Goal: Task Accomplishment & Management: Complete application form

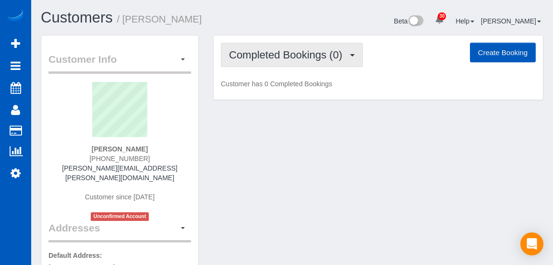
click at [316, 65] on button "Completed Bookings (0)" at bounding box center [292, 55] width 142 height 24
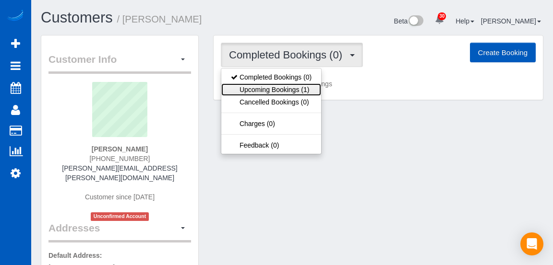
click at [284, 91] on link "Upcoming Bookings (1)" at bounding box center [271, 89] width 100 height 12
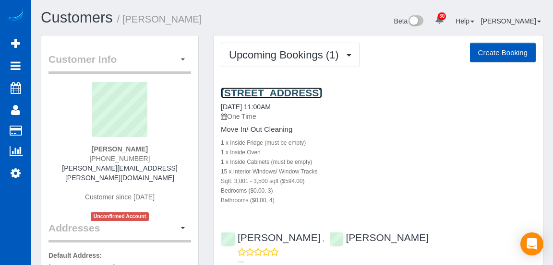
click at [297, 96] on link "128 Country Club Cir Sw, Lakewood, WA 98498" at bounding box center [271, 92] width 101 height 11
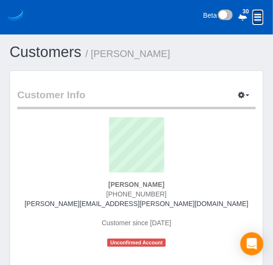
click at [261, 18] on icon at bounding box center [258, 17] width 8 height 10
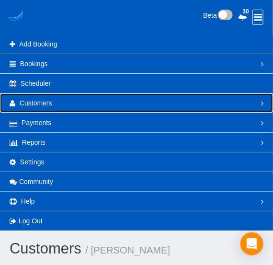
click at [92, 102] on link "Customers" at bounding box center [136, 103] width 273 height 19
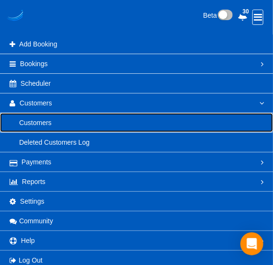
click at [184, 118] on link "Customers" at bounding box center [136, 122] width 273 height 19
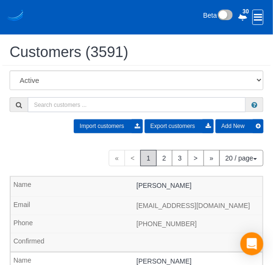
paste input "wordswithoutasound@gmail.com"
click at [201, 102] on input "wordswithoutasound@gmail.com" at bounding box center [137, 104] width 218 height 15
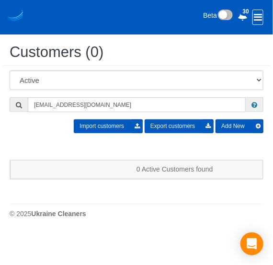
type input "wordswithoutasound@gmail.com"
click at [247, 127] on button "Add New" at bounding box center [240, 126] width 48 height 14
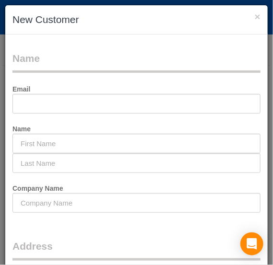
select select "string:[GEOGRAPHIC_DATA]"
click at [197, 107] on input "text" at bounding box center [136, 104] width 249 height 20
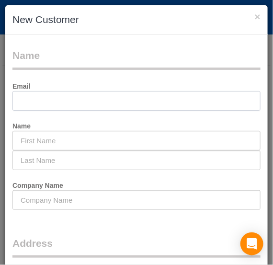
scroll to position [3, 0]
paste input "wordswithoutasound@gmail.com"
type input "wordswithoutasound@gmail.com"
click at [167, 137] on input "text" at bounding box center [136, 141] width 249 height 20
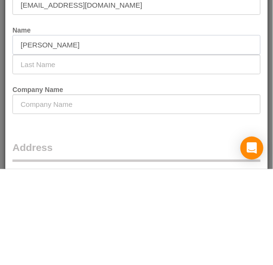
type input "Trisha"
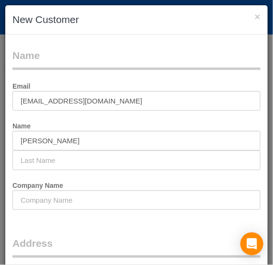
click at [113, 161] on input "text" at bounding box center [136, 161] width 249 height 20
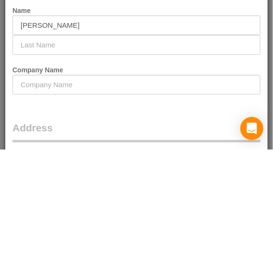
click at [123, 158] on input "text" at bounding box center [136, 161] width 249 height 20
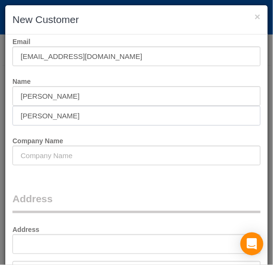
scroll to position [71, 0]
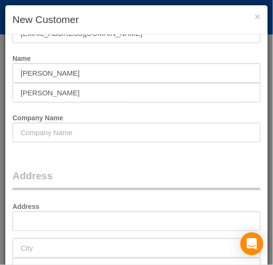
type input "Peery"
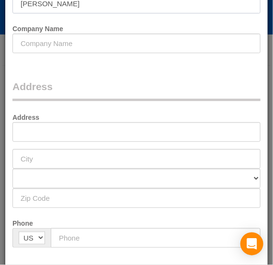
scroll to position [90, 0]
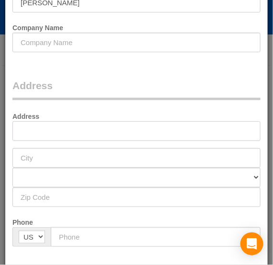
click at [189, 139] on input "text" at bounding box center [136, 131] width 249 height 20
paste input "16609 E Desmet Ct i105, Spokane Valley, WA 99216"
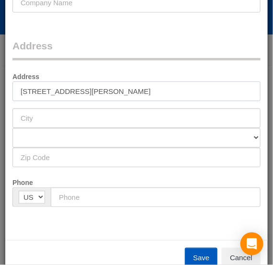
scroll to position [137, 0]
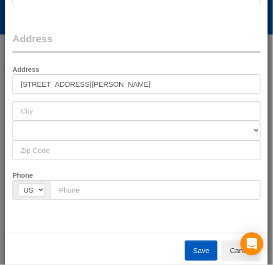
type input "16609 E Desmet Ct i105, Spokane Valley, WA 99216"
click at [201, 149] on input "text" at bounding box center [136, 151] width 249 height 20
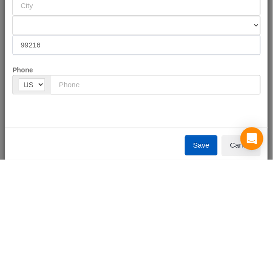
type input "99216"
click at [81, 130] on select "AK AL AR AZ CA CO CT DC DE FL GA HI IA ID IL IN KS KY LA MA MD ME MI MN MO MS M…" at bounding box center [136, 131] width 249 height 20
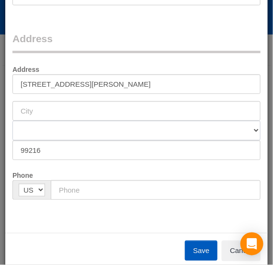
select select "WA"
click at [12, 121] on select "AK AL AR AZ CA CO CT DC DE FL GA HI IA ID IL IN KS KY LA MA MD ME MI MN MO MS M…" at bounding box center [136, 131] width 249 height 20
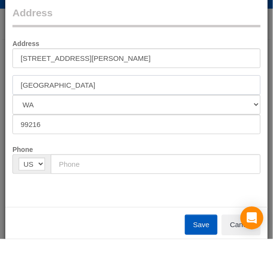
type input "Spokane Valley"
click at [203, 80] on input "16609 E Desmet Ct i105, Spokane Valley, WA 99216" at bounding box center [136, 84] width 249 height 20
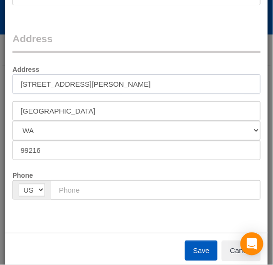
type input "16609 E Desmet Ct i105"
click at [162, 188] on input "text" at bounding box center [156, 190] width 210 height 20
type input "(509) 551-1184"
click at [204, 249] on button "Save" at bounding box center [201, 251] width 33 height 20
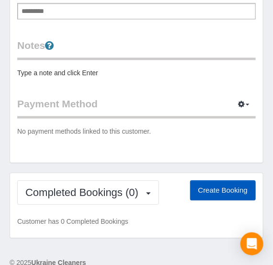
scroll to position [402, 0]
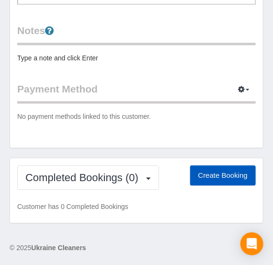
click at [225, 174] on button "Create Booking" at bounding box center [223, 176] width 66 height 20
select select "WA"
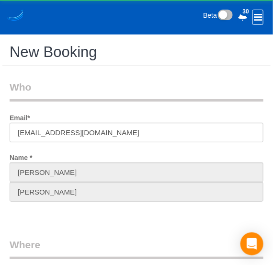
select select "object:2566"
select select "199"
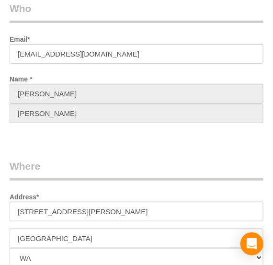
select select "object:2838"
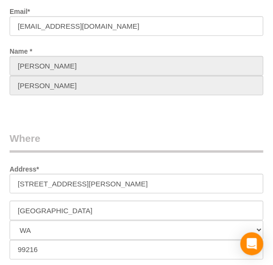
select select "67"
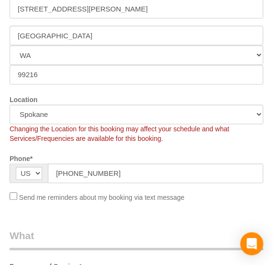
select select "object:2927"
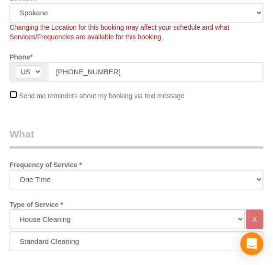
scroll to position [387, 0]
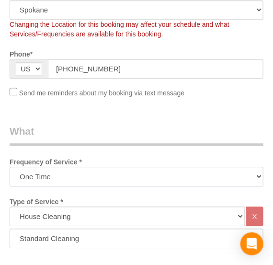
click at [191, 170] on select "One Time Weekly - 15.00% Every 2 Weeks - 10.00% Every 4 Weeks - 5.00% Every 2 M…" at bounding box center [137, 177] width 254 height 20
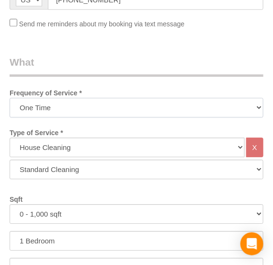
scroll to position [461, 0]
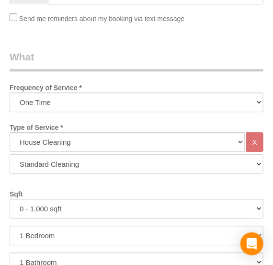
click at [218, 165] on select "Standard Cleaning Deep Cleaning Move In/ Out Cleaning" at bounding box center [137, 164] width 254 height 20
select select "368"
click at [10, 154] on select "Standard Cleaning Deep Cleaning Move In/ Out Cleaning" at bounding box center [137, 164] width 254 height 20
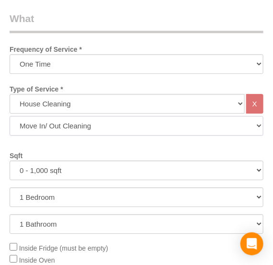
scroll to position [507, 0]
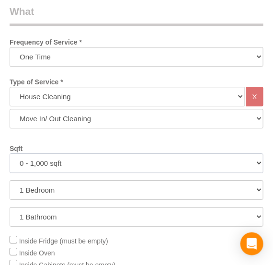
click at [213, 165] on select "0 - 1,000 sqft 1,001 - 1,500 sqft 1,501 - 2,000 sqft 2,001 - 2,500 sqft 2,501 -…" at bounding box center [137, 164] width 254 height 20
select select "1001"
click at [10, 154] on select "0 - 1,000 sqft 1,001 - 1,500 sqft 1,501 - 2,000 sqft 2,001 - 2,500 sqft 2,501 -…" at bounding box center [137, 164] width 254 height 20
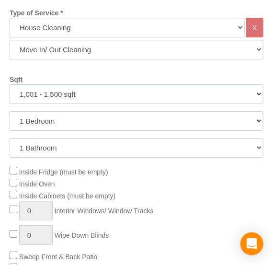
scroll to position [576, 0]
click at [214, 125] on select "1 Bedroom 2 Bedrooms 3 Bedrooms 4 Bedrooms 5 Bedrooms 6 Bedrooms 7 Bedrooms" at bounding box center [137, 121] width 254 height 20
select select "2"
click at [10, 111] on select "1 Bedroom 2 Bedrooms 3 Bedrooms 4 Bedrooms 5 Bedrooms 6 Bedrooms 7 Bedrooms" at bounding box center [137, 121] width 254 height 20
click at [201, 152] on select "1 Bathroom 2 Bathrooms 3 Bathrooms 4 Bathrooms 5 Bathrooms 6 Bathrooms 7 Bathro…" at bounding box center [137, 148] width 254 height 20
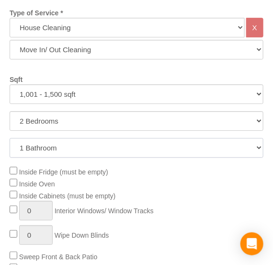
select select "2"
click at [10, 138] on select "1 Bathroom 2 Bathrooms 3 Bathrooms 4 Bathrooms 5 Bathrooms 6 Bathrooms 7 Bathro…" at bounding box center [137, 148] width 254 height 20
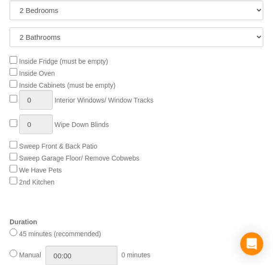
scroll to position [692, 0]
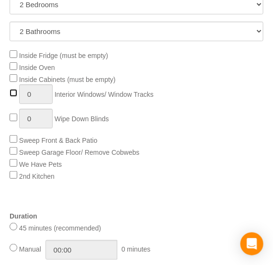
type input "1"
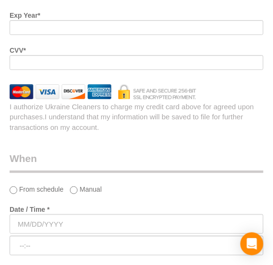
scroll to position [1372, 0]
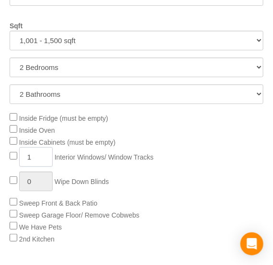
click at [36, 159] on input "1" at bounding box center [36, 157] width 34 height 20
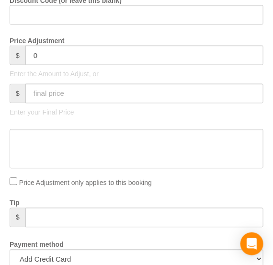
scroll to position [967, 0]
type input "6"
click at [197, 97] on input "text" at bounding box center [144, 94] width 238 height 20
type input "584"
click at [175, 146] on textarea at bounding box center [137, 149] width 254 height 39
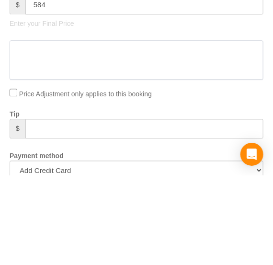
type input "100"
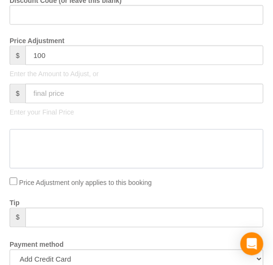
click at [187, 158] on textarea at bounding box center [137, 149] width 254 height 39
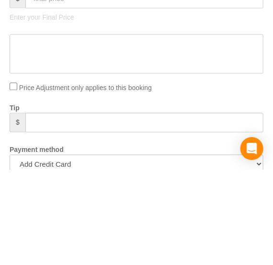
type textarea "#"
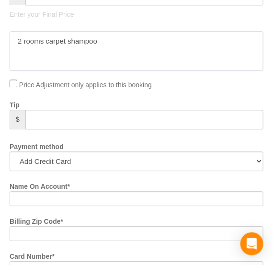
scroll to position [1066, 0]
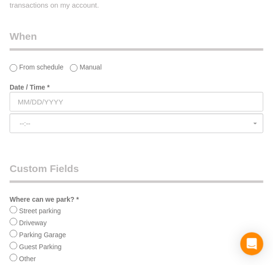
type textarea "2 rooms carpet shampoo"
click at [186, 105] on input "text" at bounding box center [137, 102] width 254 height 20
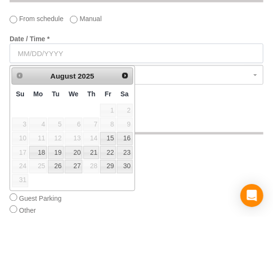
scroll to position [1499, 0]
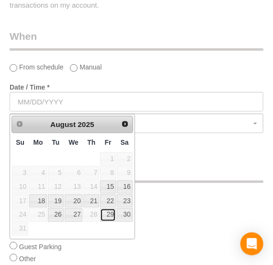
click at [111, 215] on link "29" at bounding box center [107, 215] width 15 height 13
type input "08/29/2025"
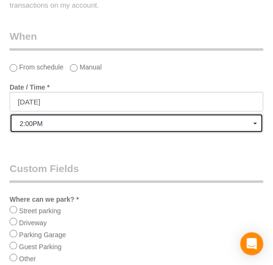
click at [225, 126] on span "2:00PM" at bounding box center [137, 124] width 234 height 8
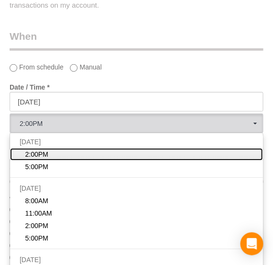
click at [209, 159] on link "2:00PM" at bounding box center [136, 154] width 253 height 12
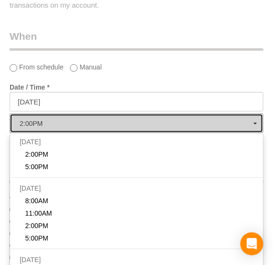
select select "spot1"
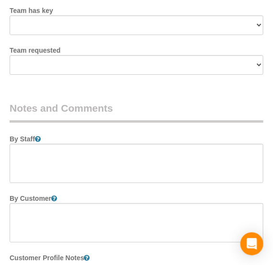
scroll to position [1990, 0]
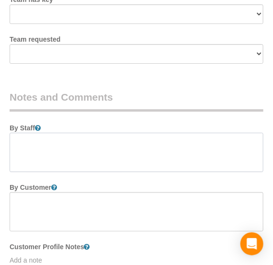
click at [198, 164] on textarea at bounding box center [137, 152] width 254 height 39
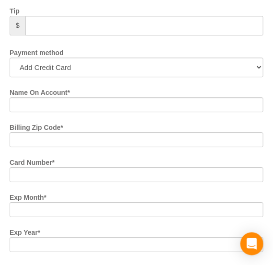
scroll to position [1157, 0]
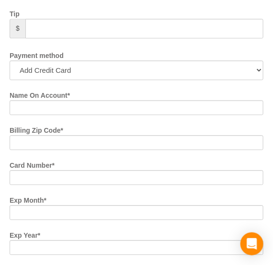
type textarea "Booked by Jade. Full move clean. Park in the lot; Trisha will give you a pass f…"
paste input "Trisha Coburn"
type input "Trisha Coburn"
paste input "99216"
type input "99216"
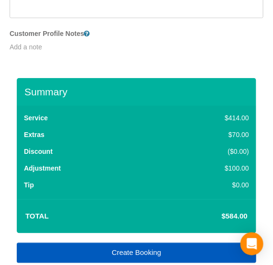
scroll to position [2303, 0]
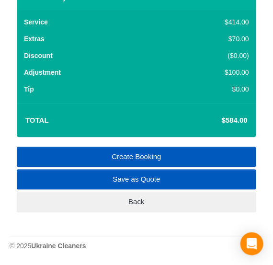
click at [220, 154] on link "Create Booking" at bounding box center [137, 157] width 240 height 20
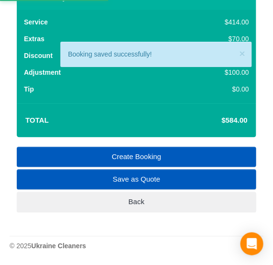
select select "***"
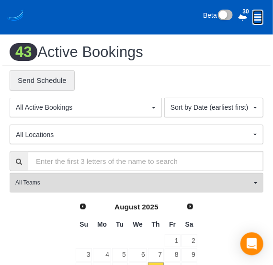
click at [257, 18] on icon at bounding box center [258, 17] width 8 height 10
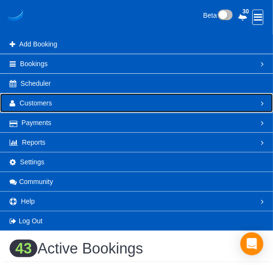
click at [252, 103] on link "Customers" at bounding box center [136, 103] width 273 height 19
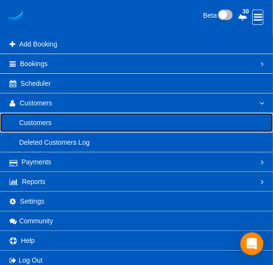
click at [233, 123] on link "Customers" at bounding box center [136, 122] width 273 height 19
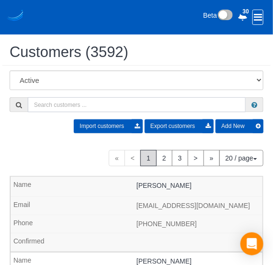
paste input "Kdkaul@comcast.net"
click at [209, 105] on input "Kdkaul@comcast.net" at bounding box center [137, 104] width 218 height 15
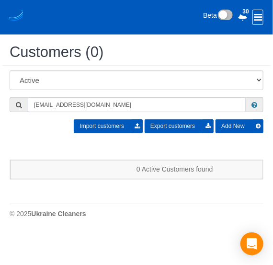
type input "Kdkaul@comcast.net"
click at [241, 126] on button "Add New" at bounding box center [240, 126] width 48 height 14
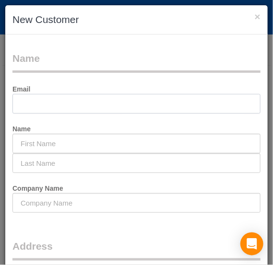
click at [212, 103] on input "text" at bounding box center [136, 104] width 249 height 20
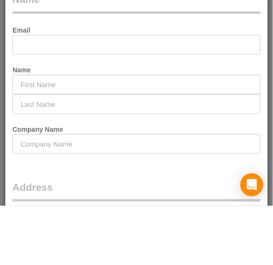
paste input "Kdkaul@comcast.net"
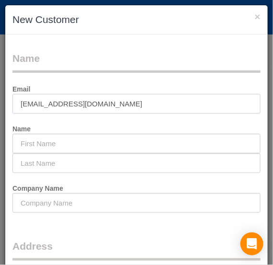
type input "Kdkaul@comcast.net"
click at [162, 142] on input "text" at bounding box center [136, 144] width 249 height 20
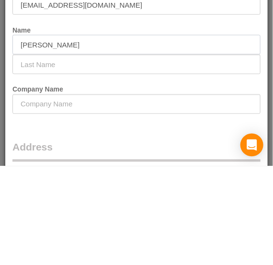
type input "Kevin"
click at [118, 163] on input "text" at bounding box center [136, 164] width 249 height 20
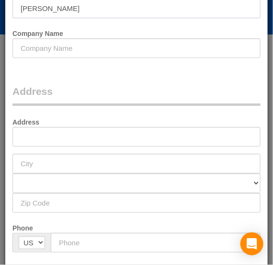
scroll to position [86, 0]
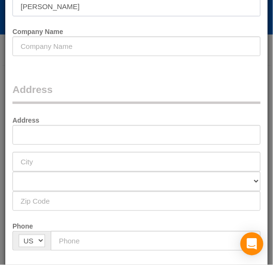
type input "Kaul"
click at [186, 134] on input "text" at bounding box center [136, 135] width 249 height 20
type input "3904 S 380th St"
click at [160, 159] on input "text" at bounding box center [136, 162] width 249 height 20
type input "Auburn"
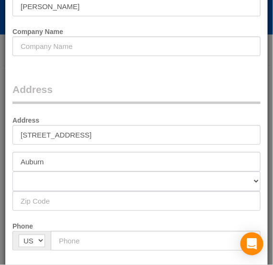
click at [239, 182] on select "AK AL AR AZ CA CO CT DC DE FL GA HI IA ID IL IN KS KY LA MA MD ME MI MN MO MS M…" at bounding box center [136, 182] width 249 height 20
select select "WA"
click at [12, 172] on select "AK AL AR AZ CA CO CT DC DE FL GA HI IA ID IL IN KS KY LA MA MD ME MI MN MO MS M…" at bounding box center [136, 182] width 249 height 20
click at [170, 200] on input "text" at bounding box center [136, 201] width 249 height 20
type input "98001"
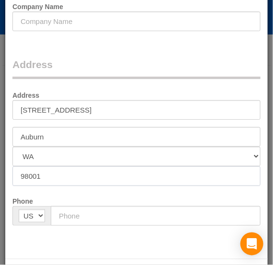
scroll to position [143, 0]
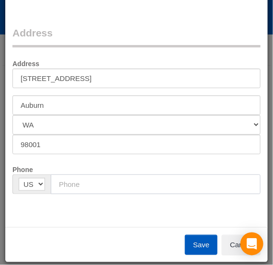
paste input "(253) 740-3925"
type input "(253) 740-3925"
click at [199, 243] on button "Save" at bounding box center [201, 245] width 33 height 20
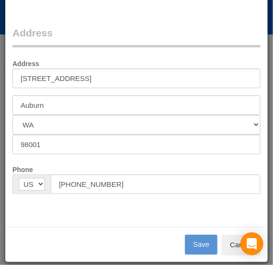
type input "kdkaul@comcast.net"
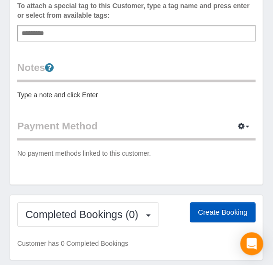
scroll to position [366, 0]
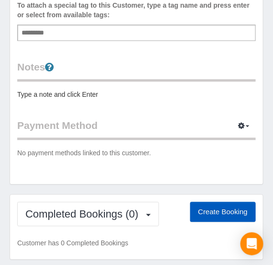
click at [217, 207] on button "Create Booking" at bounding box center [223, 212] width 66 height 20
select select "WA"
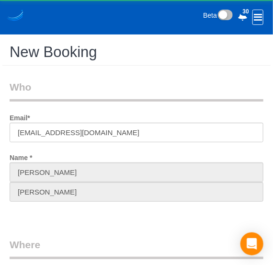
select select "199"
select select "object:4906"
select select "2"
select select "object:4911"
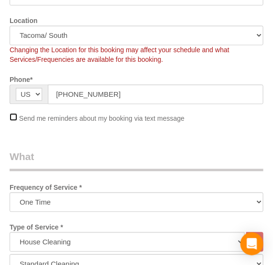
scroll to position [374, 0]
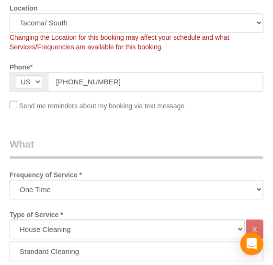
click at [168, 252] on select "Standard Cleaning Deep Cleaning Move In/ Out Cleaning" at bounding box center [137, 252] width 254 height 20
select select "367"
click at [10, 242] on select "Standard Cleaning Deep Cleaning Move In/ Out Cleaning" at bounding box center [137, 252] width 254 height 20
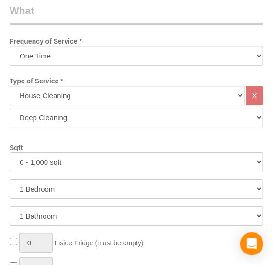
scroll to position [509, 0]
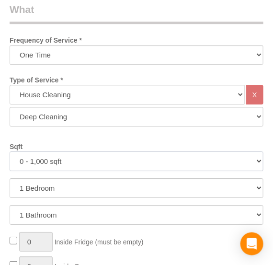
click at [233, 164] on select "0 - 1,000 sqft 1,001 - 1,500 sqft 1,501 - 2,000 sqft 2,001 - 2,500 sqft 2,501 -…" at bounding box center [137, 162] width 254 height 20
select select "1001"
click at [10, 152] on select "0 - 1,000 sqft 1,001 - 1,500 sqft 1,501 - 2,000 sqft 2,001 - 2,500 sqft 2,501 -…" at bounding box center [137, 162] width 254 height 20
click at [211, 190] on select "1 Bedroom 2 Bedrooms 3 Bedrooms 4 Bedrooms 5 Bedrooms 6 Bedrooms 7 Bedrooms" at bounding box center [137, 188] width 254 height 20
select select "2"
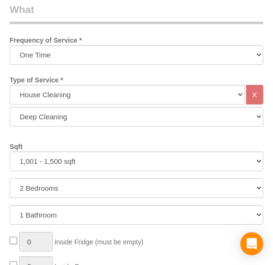
click at [10, 178] on select "1 Bedroom 2 Bedrooms 3 Bedrooms 4 Bedrooms 5 Bedrooms 6 Bedrooms 7 Bedrooms" at bounding box center [137, 188] width 254 height 20
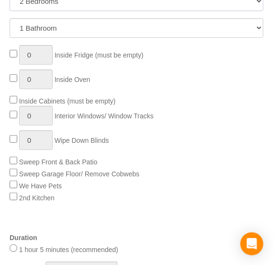
scroll to position [700, 0]
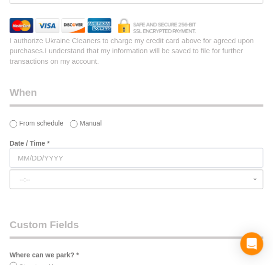
click at [193, 160] on input "text" at bounding box center [137, 158] width 254 height 20
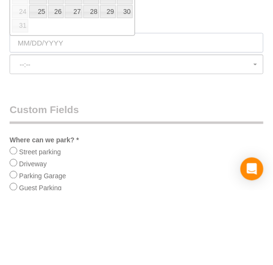
scroll to position [1508, 0]
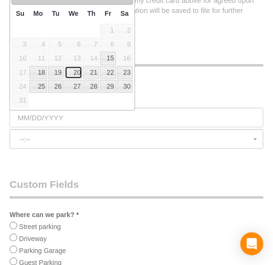
click at [75, 72] on link "20" at bounding box center [74, 72] width 18 height 13
type input "08/20/2025"
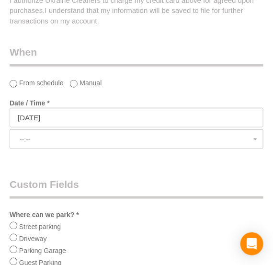
select select "spot13"
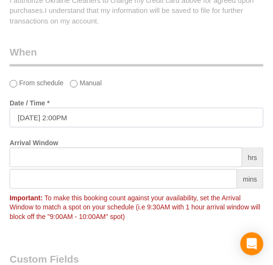
click at [78, 120] on input "08/20/2025 2:00PM" at bounding box center [137, 118] width 254 height 20
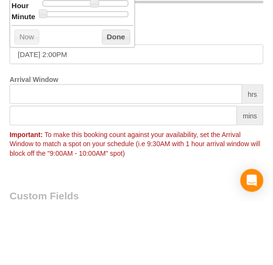
click at [61, 119] on input "08/20/2025 2:00PM" at bounding box center [137, 118] width 254 height 20
click at [74, 120] on input "08/20/2025 8:00PM" at bounding box center [137, 118] width 254 height 20
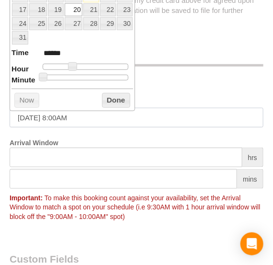
type input "08/20/2025 8:00AM"
click at [208, 59] on legend "When" at bounding box center [137, 56] width 254 height 22
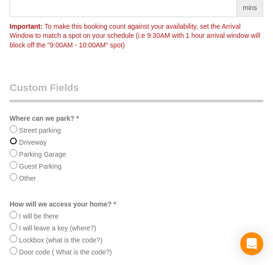
scroll to position [1680, 0]
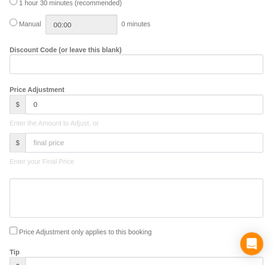
click at [204, 147] on input "text" at bounding box center [144, 143] width 238 height 20
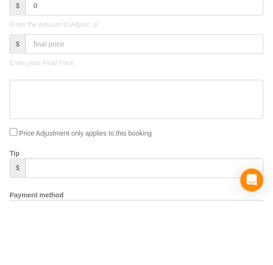
scroll to position [978, 0]
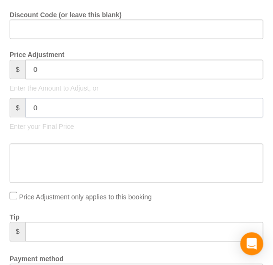
type input "0"
click at [173, 159] on textarea at bounding box center [137, 163] width 254 height 39
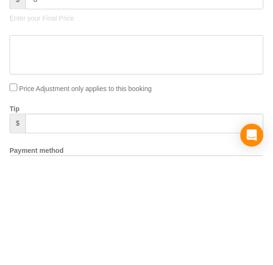
type input "-319"
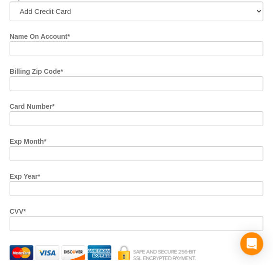
scroll to position [1239, 0]
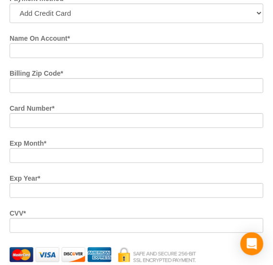
type textarea "Hourly, post construction"
click at [189, 55] on input "Name On Account *" at bounding box center [137, 50] width 254 height 15
type input "Kevin Kaul"
paste input "98001"
type input "98001"
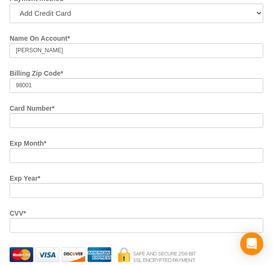
scroll to position [1236, 0]
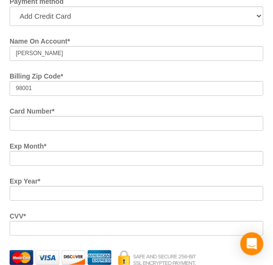
click at [229, 190] on iframe at bounding box center [137, 193] width 242 height 8
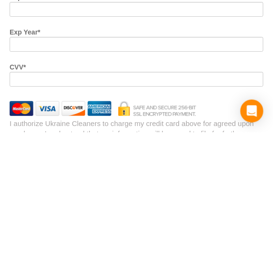
scroll to position [1252, 0]
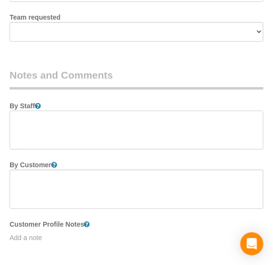
click at [193, 138] on textarea at bounding box center [137, 130] width 254 height 39
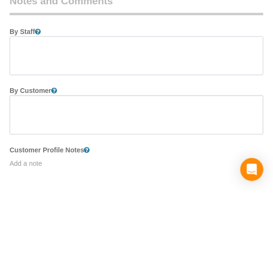
scroll to position [2112, 0]
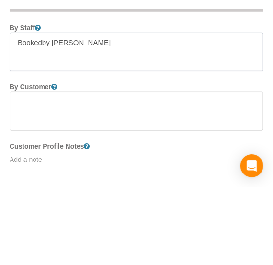
click at [38, 121] on textarea at bounding box center [137, 130] width 254 height 39
click at [42, 124] on textarea at bounding box center [137, 130] width 254 height 39
click at [117, 122] on textarea at bounding box center [137, 130] width 254 height 39
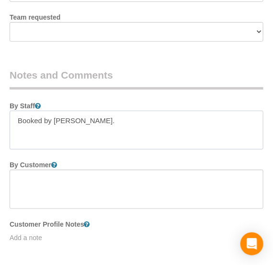
click at [183, 136] on textarea at bounding box center [137, 130] width 254 height 39
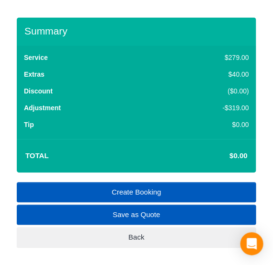
scroll to position [2403, 0]
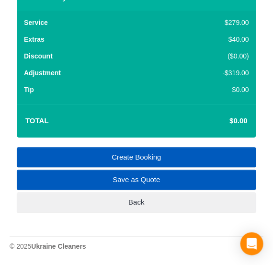
type textarea "Booked by Aaron. Wipe down of surfaces, dust from post construction and dog fur…"
click at [218, 153] on link "Create Booking" at bounding box center [137, 157] width 240 height 20
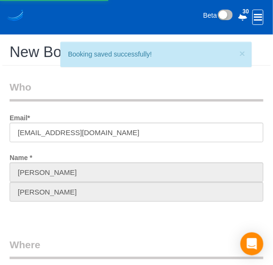
select select "***"
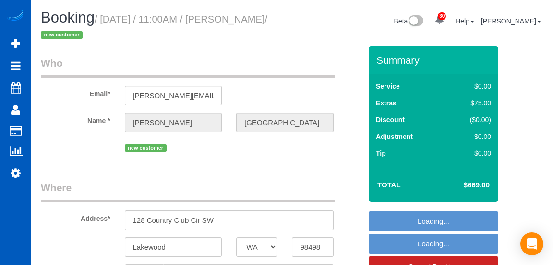
select select "WA"
select select "string:[GEOGRAPHIC_DATA]"
select select "199"
select select "3001"
select select "3"
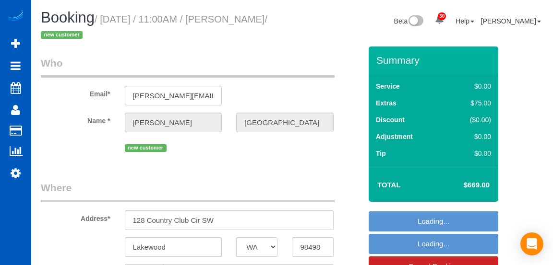
select select "4"
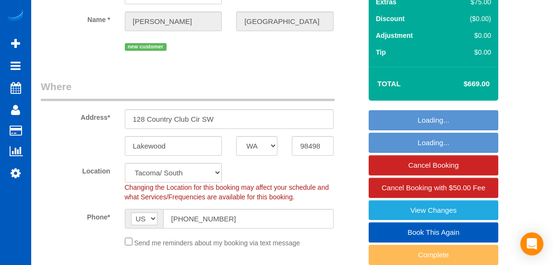
select select "object:1047"
select select "spot1"
select select "3001"
select select "3"
select select "4"
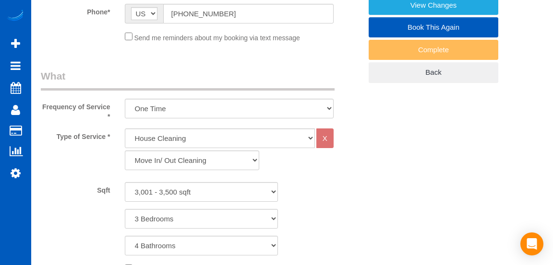
select select "object:1197"
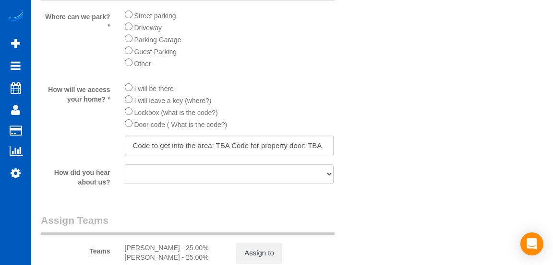
scroll to position [1113, 0]
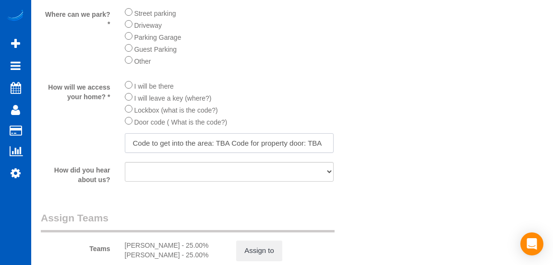
click at [319, 146] on input "Code to get into the area: TBA Code for property door: TBA" at bounding box center [229, 143] width 209 height 20
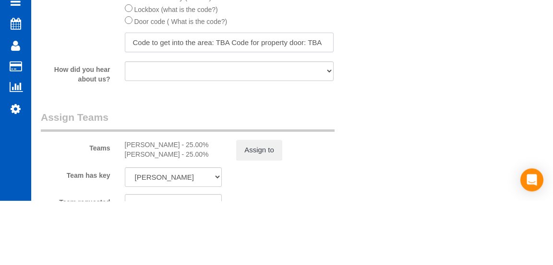
scroll to position [1149, 0]
type input "C"
type input "8"
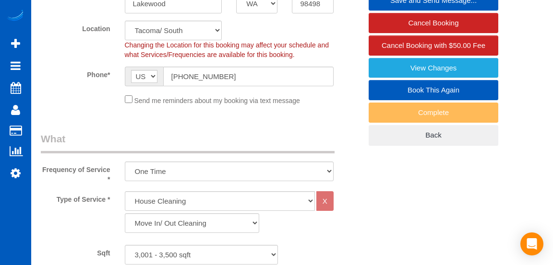
scroll to position [0, 0]
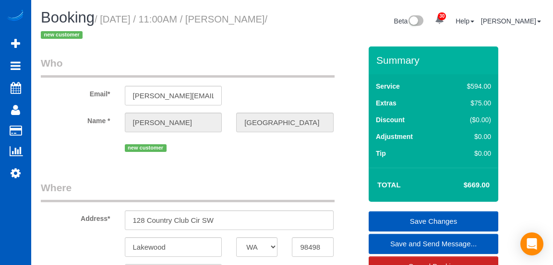
type input "Gate code #2061 Lockbox 0125"
click at [466, 220] on link "Save Changes" at bounding box center [433, 222] width 130 height 20
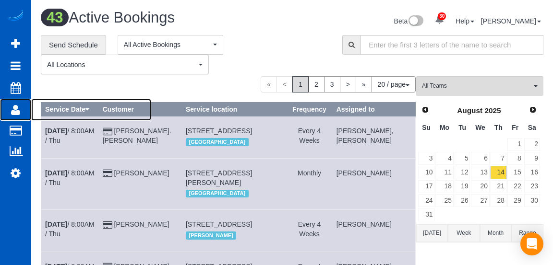
click at [17, 111] on icon at bounding box center [15, 110] width 9 height 12
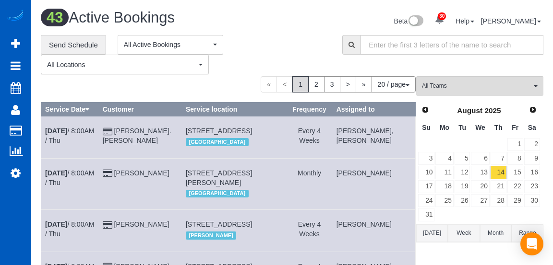
click at [48, 127] on link "Customers" at bounding box center [91, 130] width 120 height 19
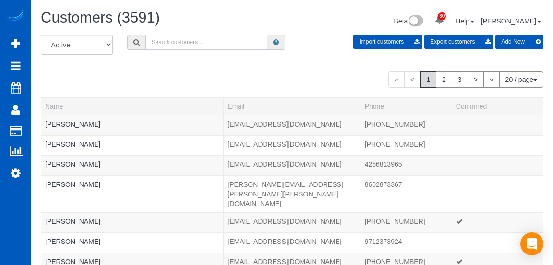
click at [172, 40] on input "text" at bounding box center [206, 42] width 122 height 15
click at [193, 42] on input "[PERSON_NAME]" at bounding box center [206, 42] width 122 height 15
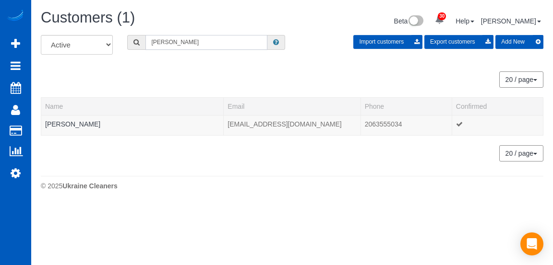
type input "[PERSON_NAME]"
click at [55, 125] on link "[PERSON_NAME]" at bounding box center [72, 124] width 55 height 8
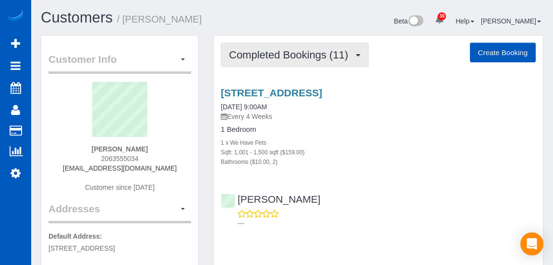
click at [243, 57] on span "Completed Bookings (11)" at bounding box center [291, 55] width 124 height 12
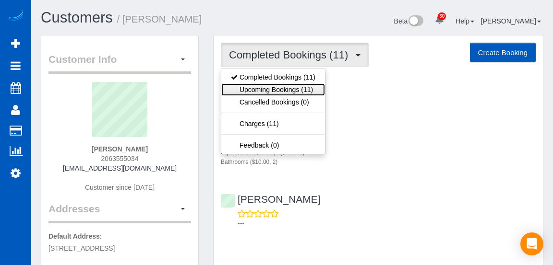
click at [263, 89] on link "Upcoming Bookings (11)" at bounding box center [273, 89] width 104 height 12
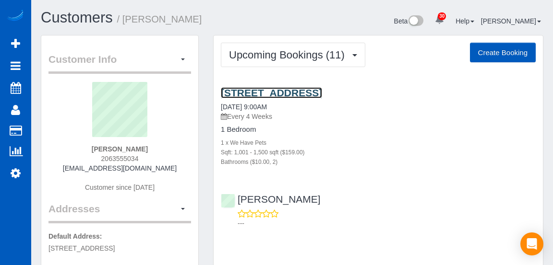
click at [322, 97] on link "[STREET_ADDRESS]" at bounding box center [271, 92] width 101 height 11
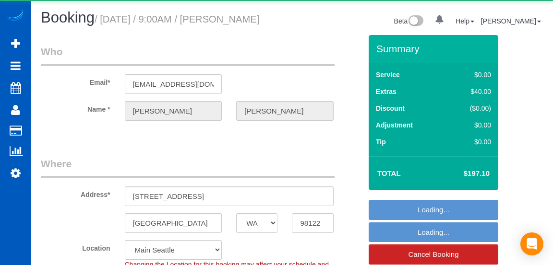
select select "WA"
select select "string:fspay"
select select "object:1044"
select select "1001"
select select "2"
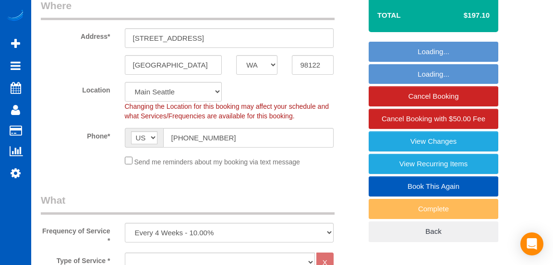
select select "object:1151"
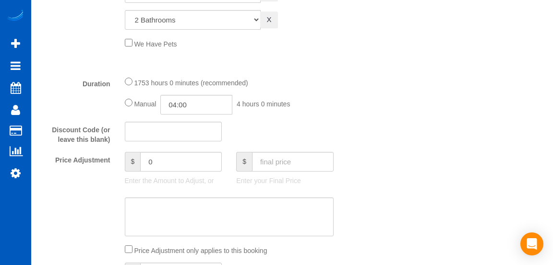
select select "1001"
select select "2"
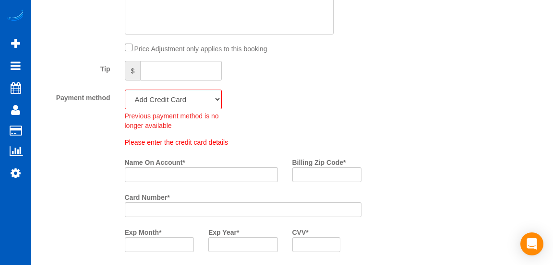
scroll to position [685, 0]
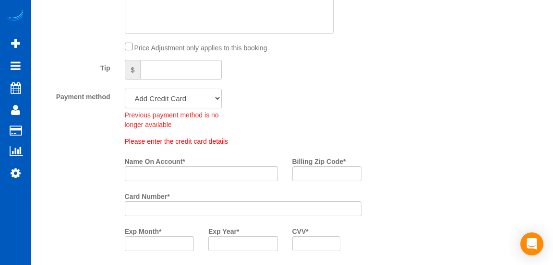
click at [141, 108] on select "Visa - 9053 - 02/2026 (Default) Add Credit Card ─────────────── Cash Check Payp…" at bounding box center [173, 99] width 97 height 20
select select "string:fspay-5972ca2d-633e-47cb-84cc-108ca23dd2c8"
click at [125, 98] on select "Visa - 9053 - 02/2026 (Default) Add Credit Card ─────────────── Cash Check Payp…" at bounding box center [173, 99] width 97 height 20
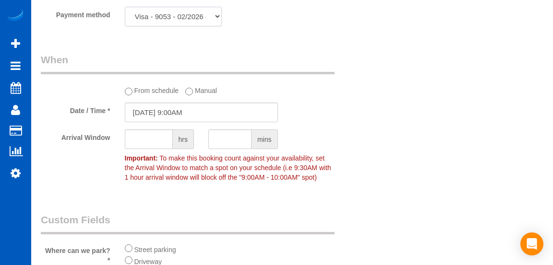
scroll to position [768, 0]
click at [136, 121] on input "[DATE] 9:00AM" at bounding box center [201, 112] width 153 height 20
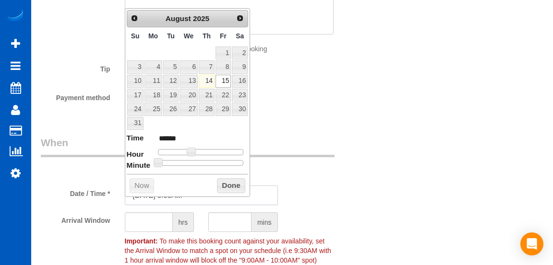
scroll to position [684, 0]
click at [171, 93] on link "19" at bounding box center [170, 95] width 15 height 13
click at [172, 96] on link "19" at bounding box center [170, 95] width 15 height 13
click at [175, 204] on input "08/19/2025 9:00AM" at bounding box center [201, 196] width 153 height 20
type input "08/19/2025 10:00AM"
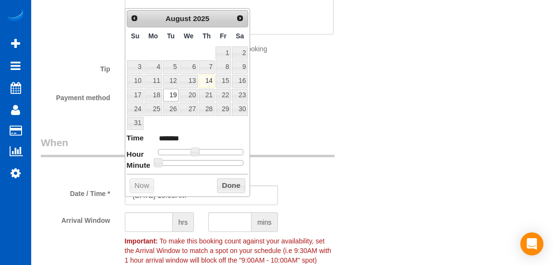
click at [236, 183] on button "Done" at bounding box center [231, 185] width 28 height 15
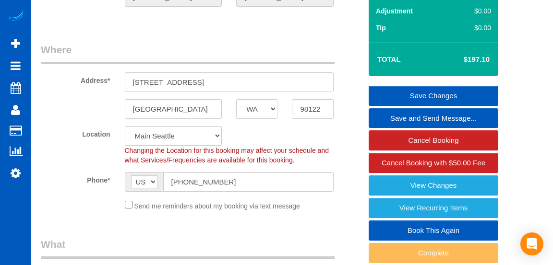
scroll to position [114, 0]
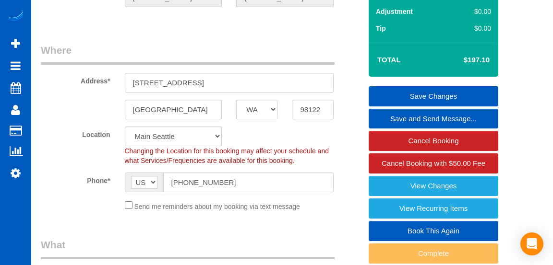
click at [482, 104] on link "Save Changes" at bounding box center [433, 96] width 130 height 20
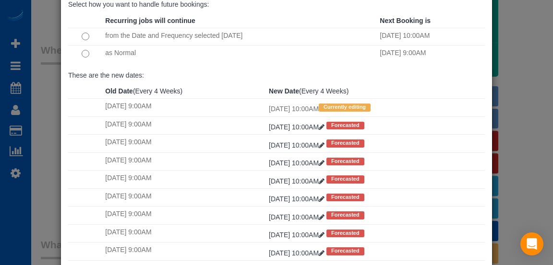
scroll to position [118, 0]
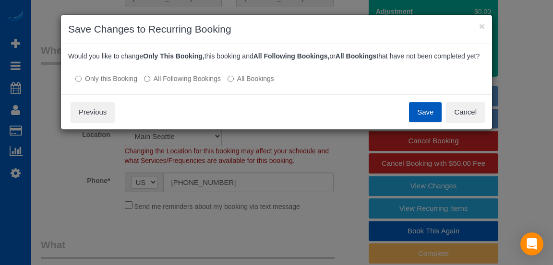
scroll to position [0, 0]
click at [425, 110] on button "Save" at bounding box center [425, 112] width 33 height 20
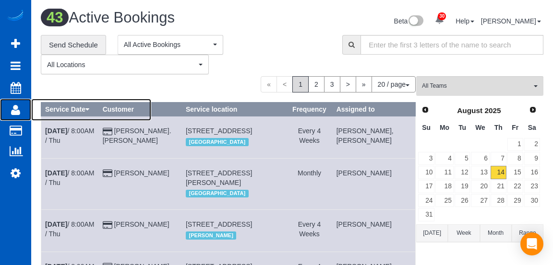
click at [15, 110] on icon at bounding box center [15, 110] width 9 height 12
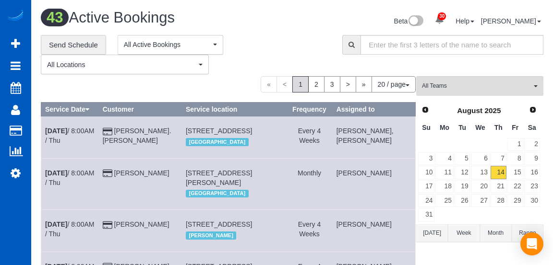
click at [47, 130] on link "Customers" at bounding box center [91, 130] width 120 height 19
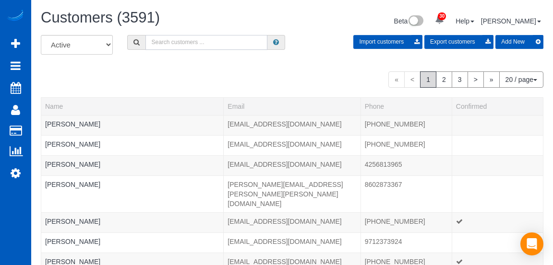
click at [170, 43] on input "text" at bounding box center [206, 42] width 122 height 15
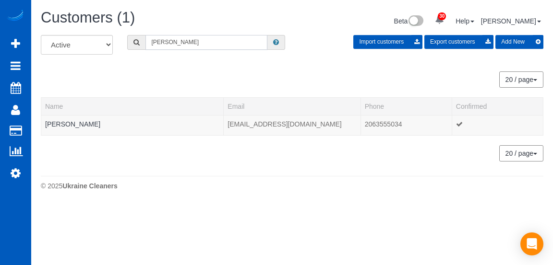
type input "[PERSON_NAME]"
click at [60, 126] on link "[PERSON_NAME]" at bounding box center [72, 124] width 55 height 8
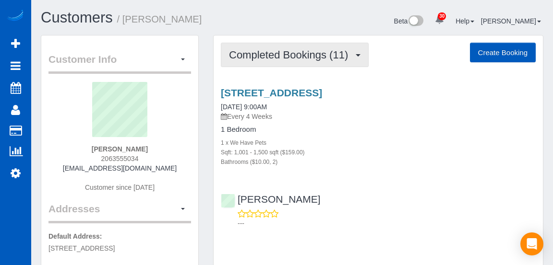
click at [260, 49] on span "Completed Bookings (11)" at bounding box center [291, 55] width 124 height 12
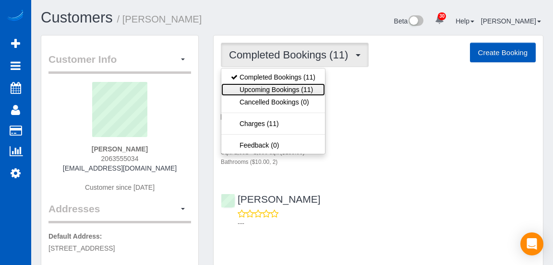
click at [243, 87] on link "Upcoming Bookings (11)" at bounding box center [273, 89] width 104 height 12
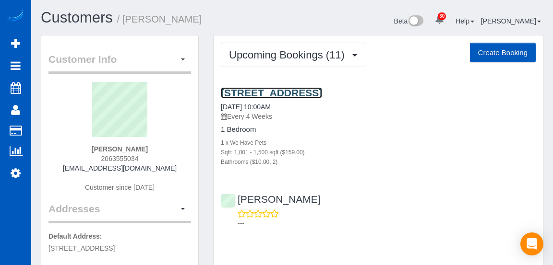
click at [322, 92] on link "[STREET_ADDRESS]" at bounding box center [271, 92] width 101 height 11
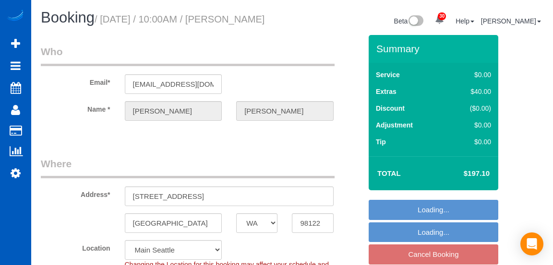
select select "WA"
select select "object:589"
select select "string:[GEOGRAPHIC_DATA]"
select select "1001"
select select "2"
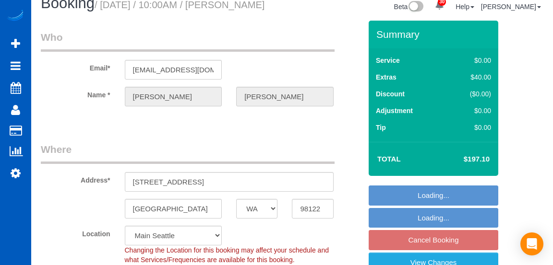
select select "1001"
select select "2"
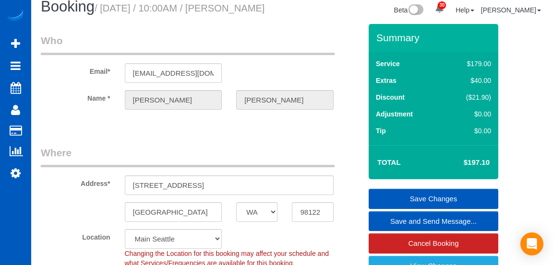
scroll to position [13, 0]
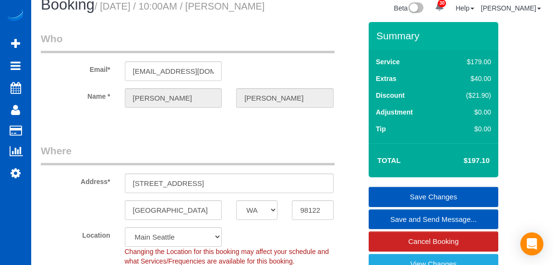
click at [474, 230] on link "Save and Send Message..." at bounding box center [433, 220] width 130 height 20
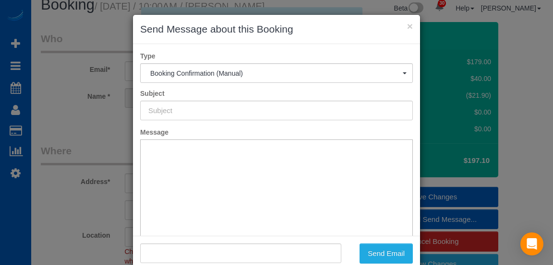
type input "Cleaning Service Confirmed!"
type input ""Corry De rooze" <cdr1932@gmail.com>"
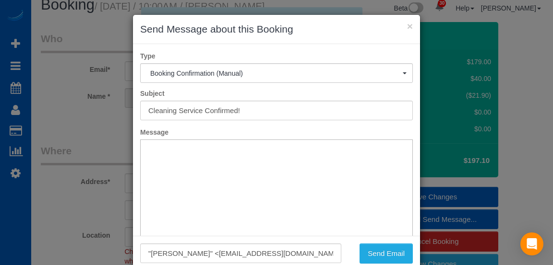
scroll to position [0, 0]
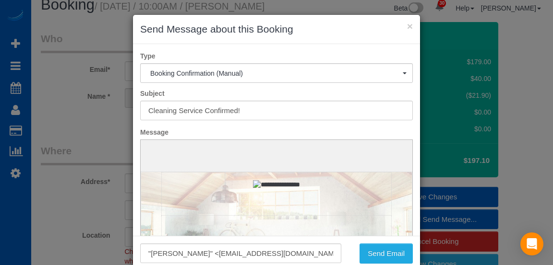
click at [392, 265] on div ""Corry De rooze" <cdr1932@gmail.com> Send Email" at bounding box center [276, 257] width 287 height 42
click at [393, 251] on button "Send Email" at bounding box center [385, 254] width 53 height 20
